Goal: Task Accomplishment & Management: Manage account settings

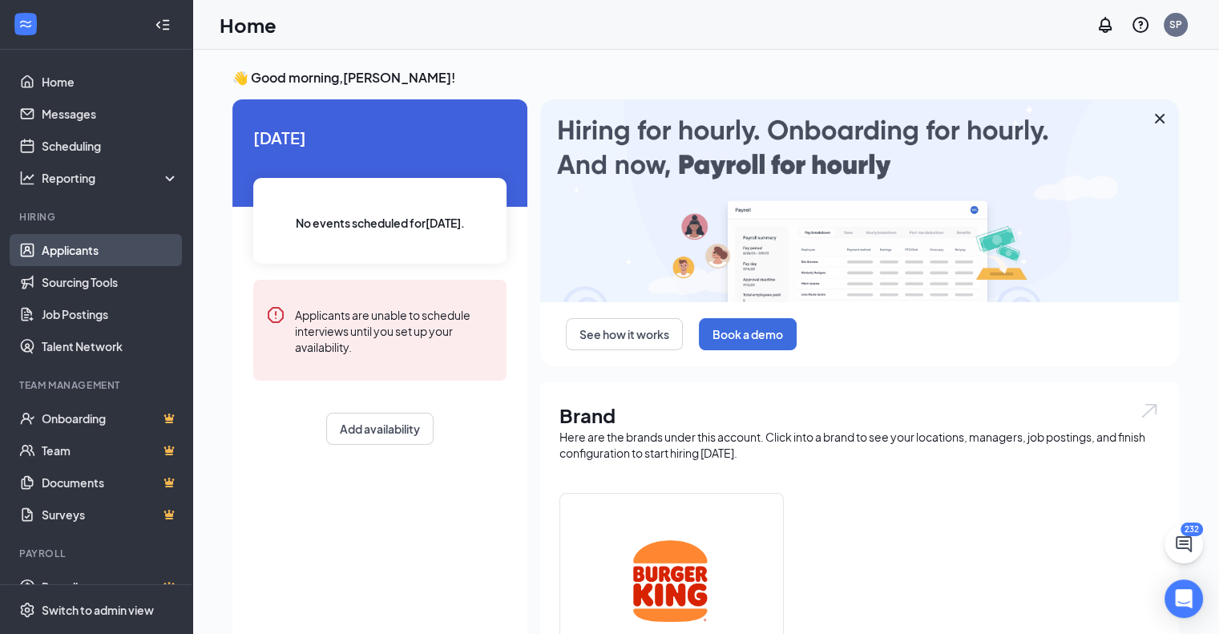
click at [67, 256] on link "Applicants" at bounding box center [110, 250] width 137 height 32
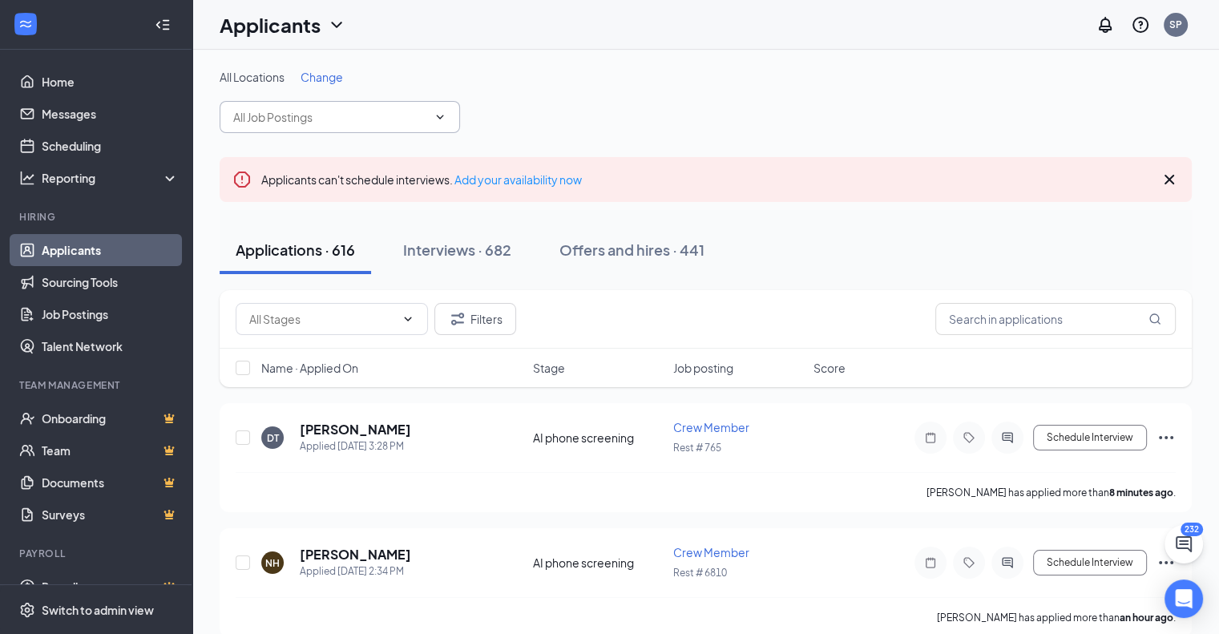
click at [438, 115] on icon "ChevronDown" at bounding box center [439, 117] width 13 height 13
click at [328, 75] on span "Change" at bounding box center [321, 77] width 42 height 14
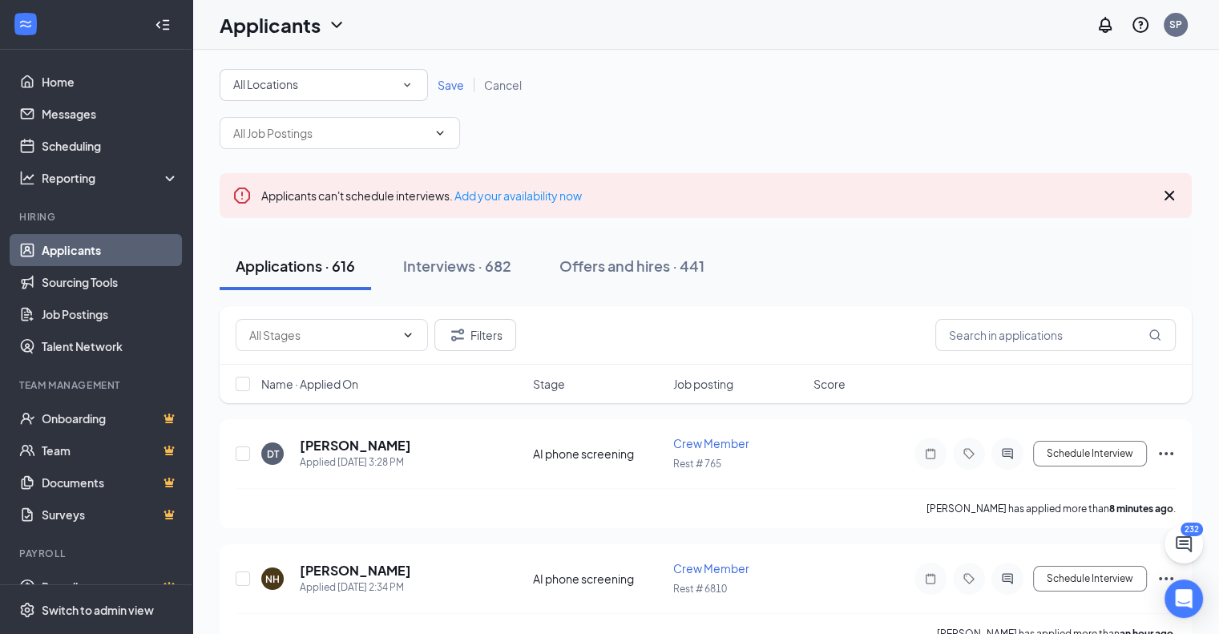
click at [409, 83] on icon "SmallChevronDown" at bounding box center [407, 85] width 14 height 14
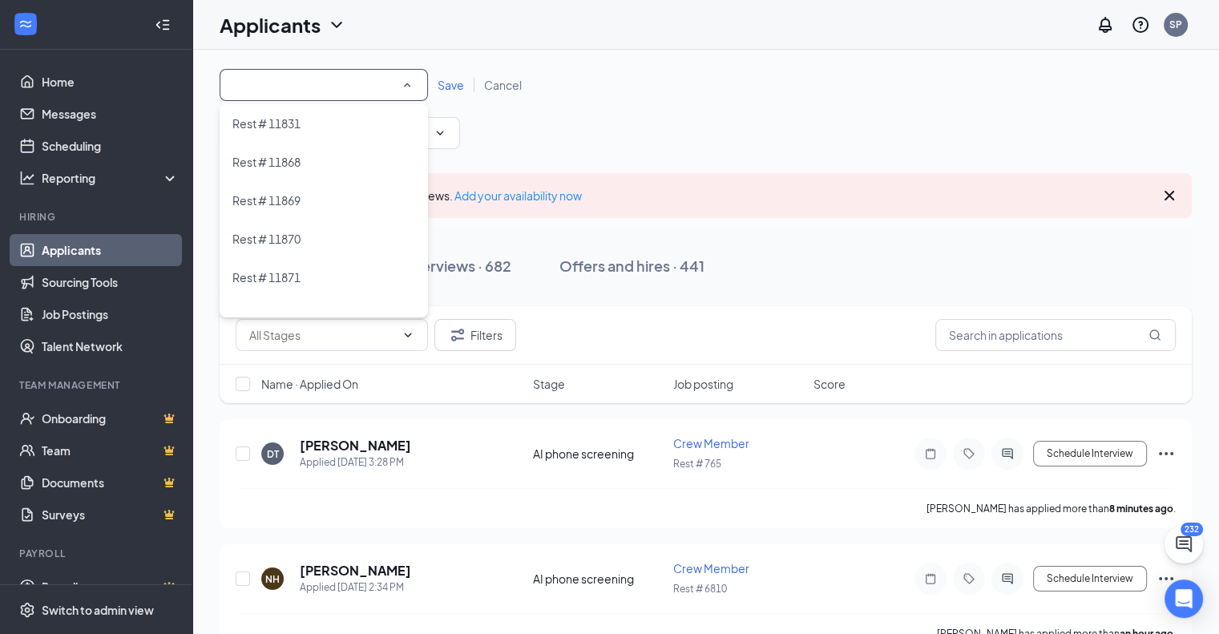
scroll to position [320, 0]
click at [262, 236] on span "Rest # 17367" at bounding box center [266, 232] width 68 height 14
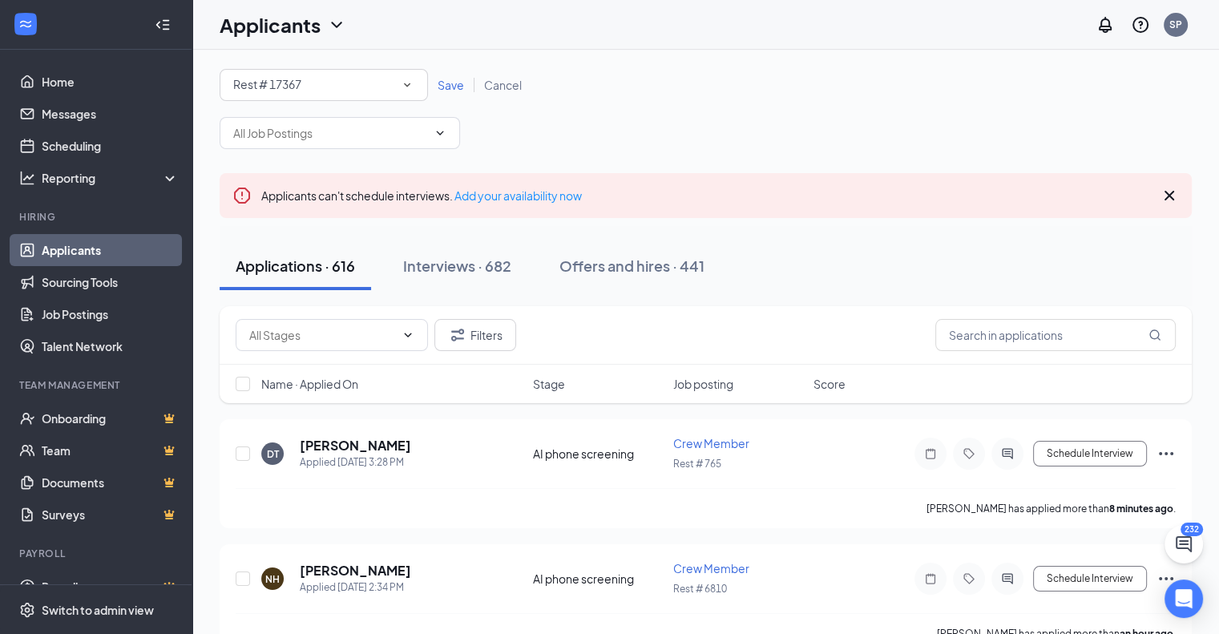
click at [444, 86] on span "Save" at bounding box center [450, 85] width 26 height 14
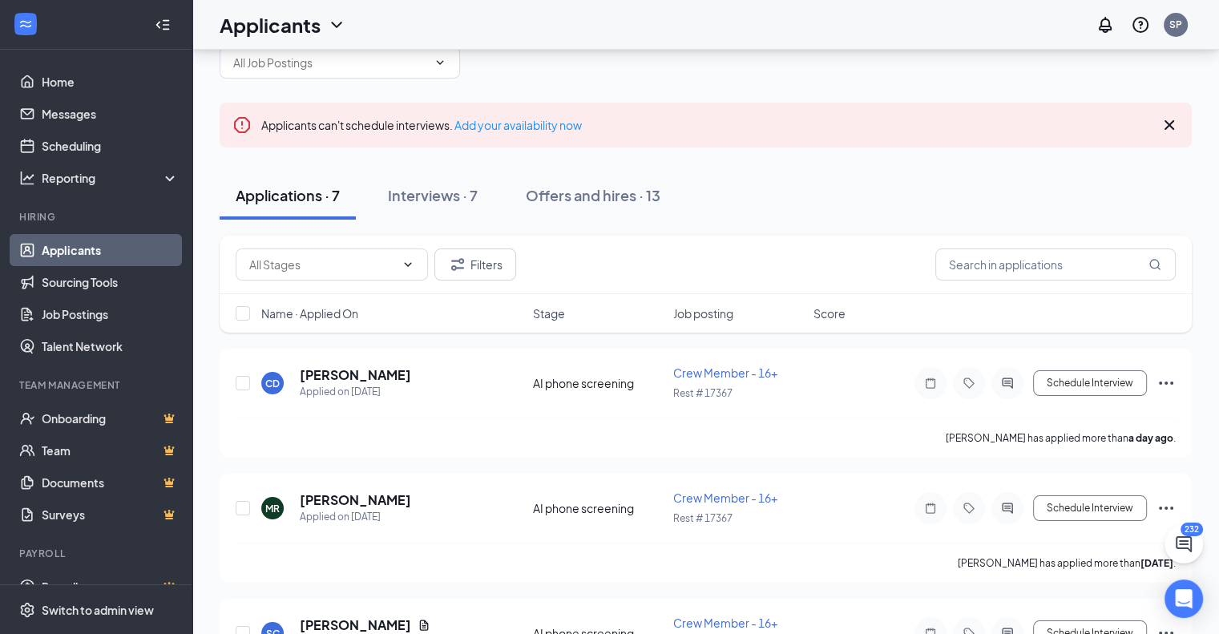
scroll to position [80, 0]
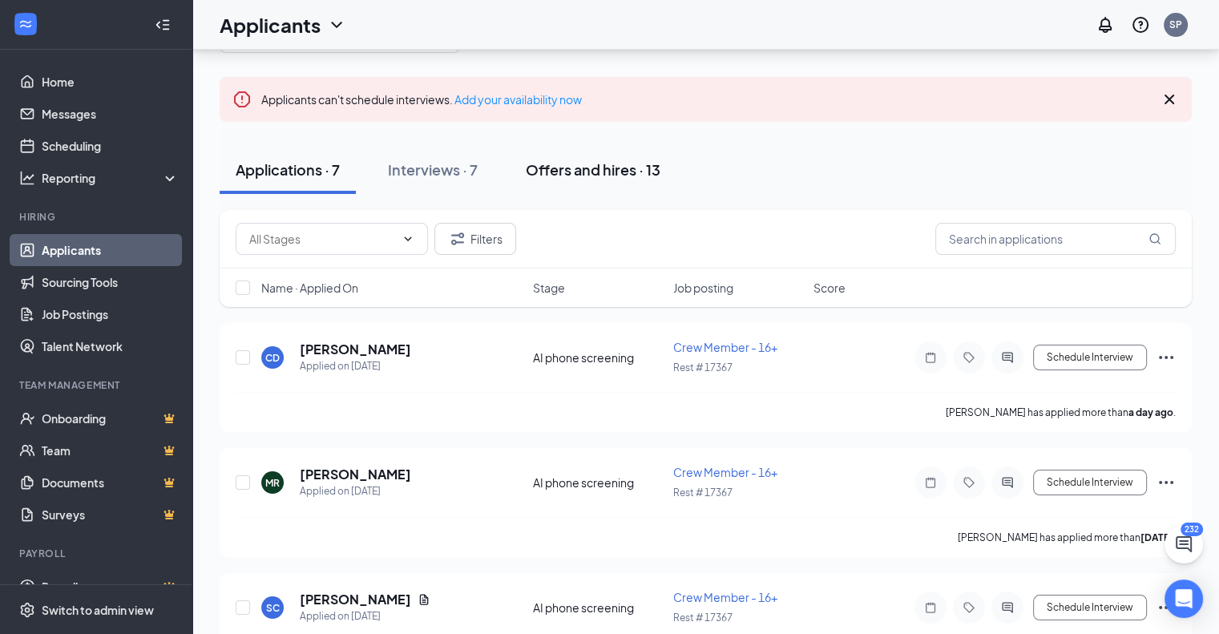
click at [622, 175] on div "Offers and hires · 13" at bounding box center [593, 169] width 135 height 20
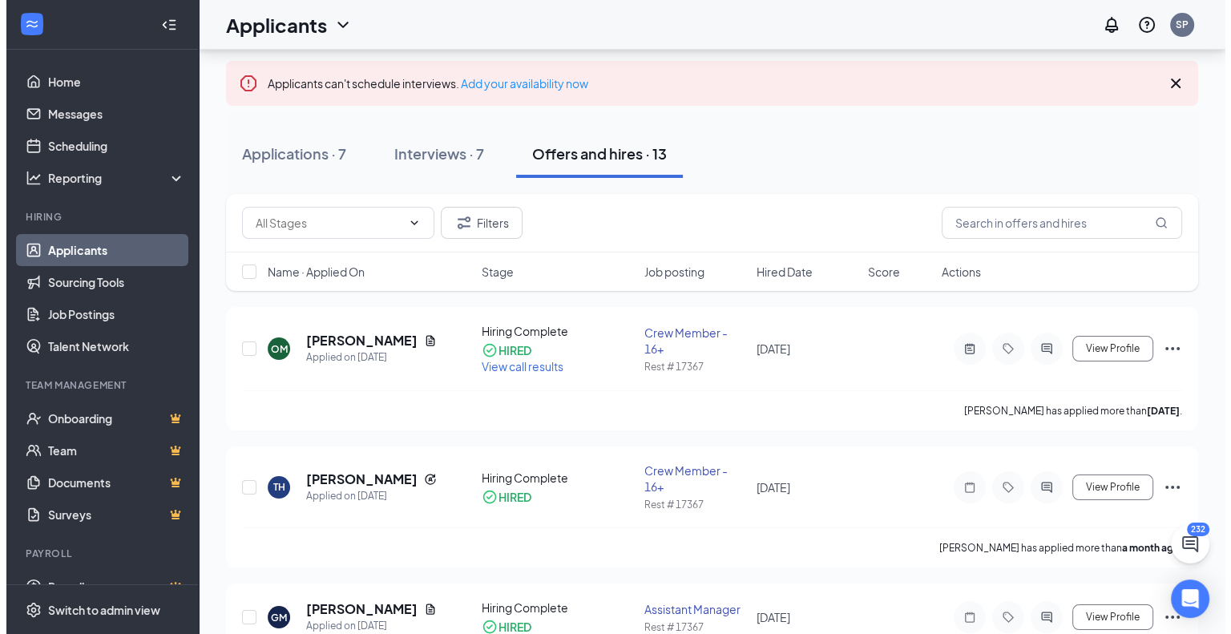
scroll to position [160, 0]
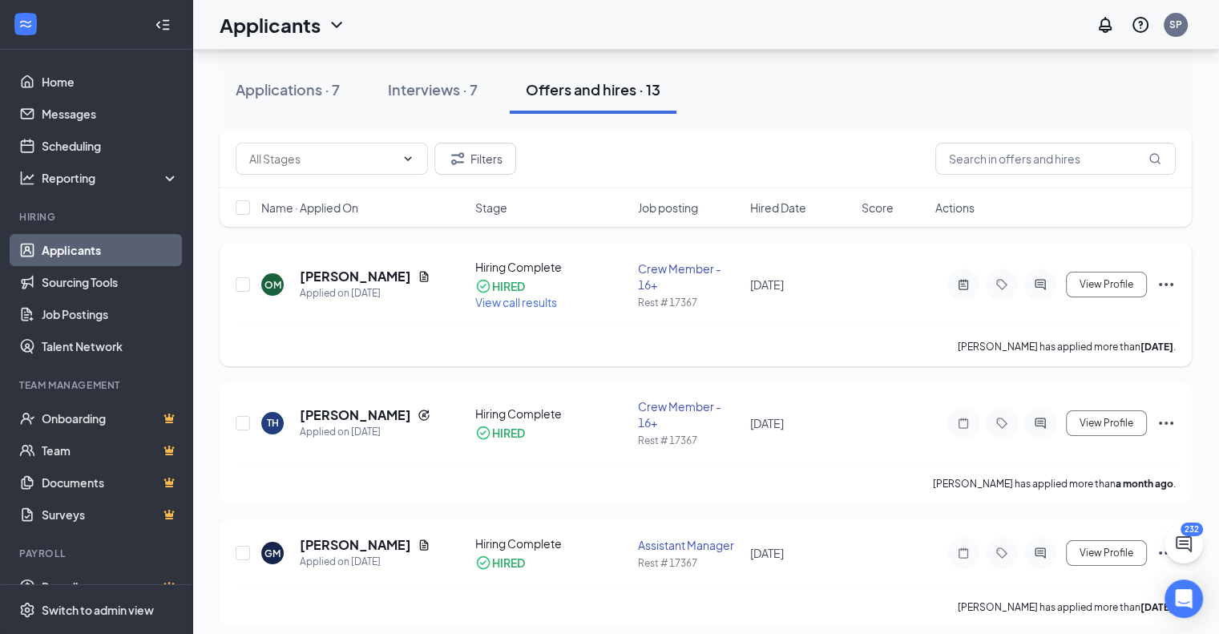
click at [1165, 281] on icon "Ellipses" at bounding box center [1165, 284] width 19 height 19
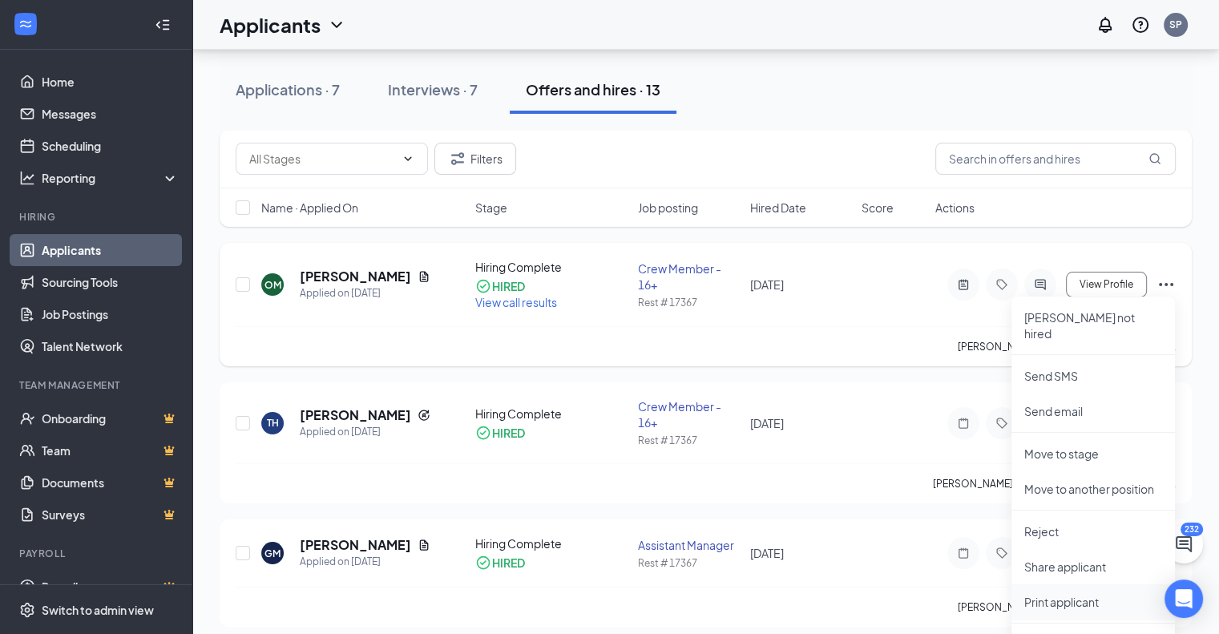
click at [1069, 594] on p "Print applicant" at bounding box center [1093, 602] width 138 height 16
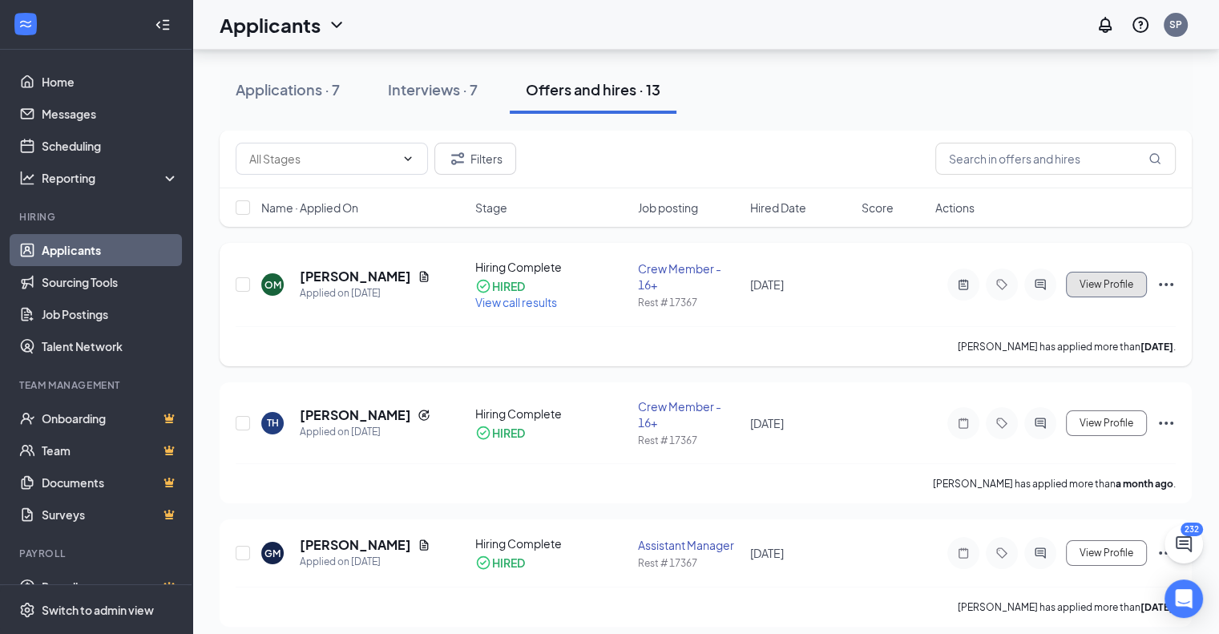
click at [1096, 288] on span "View Profile" at bounding box center [1106, 284] width 54 height 11
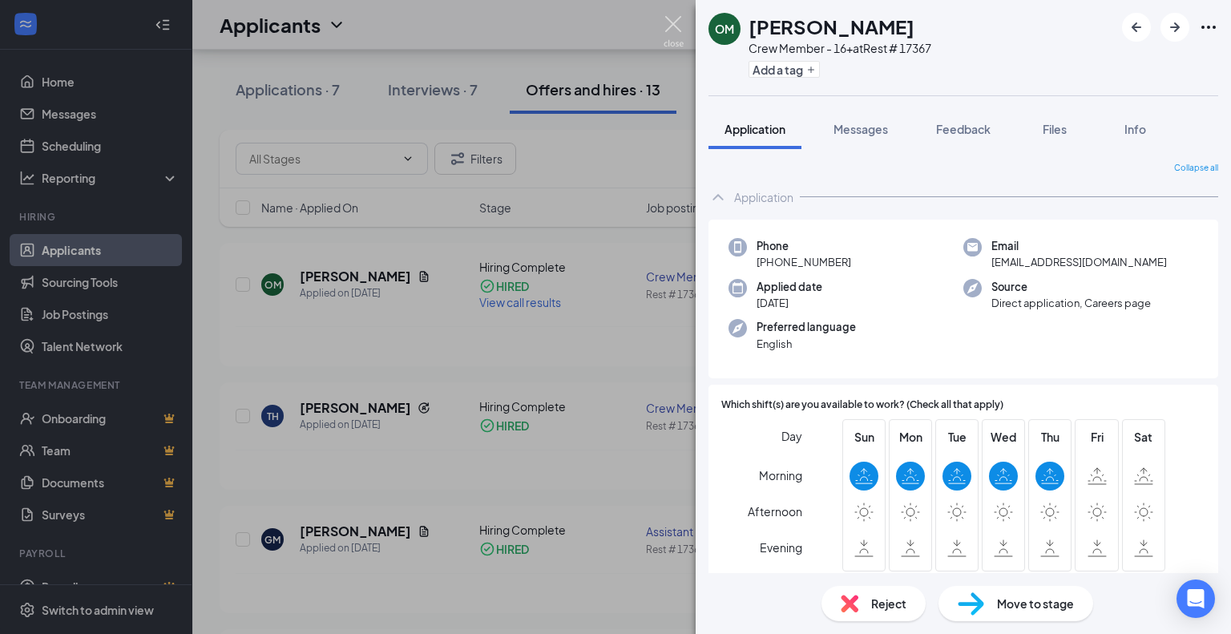
click at [667, 18] on img at bounding box center [673, 31] width 20 height 31
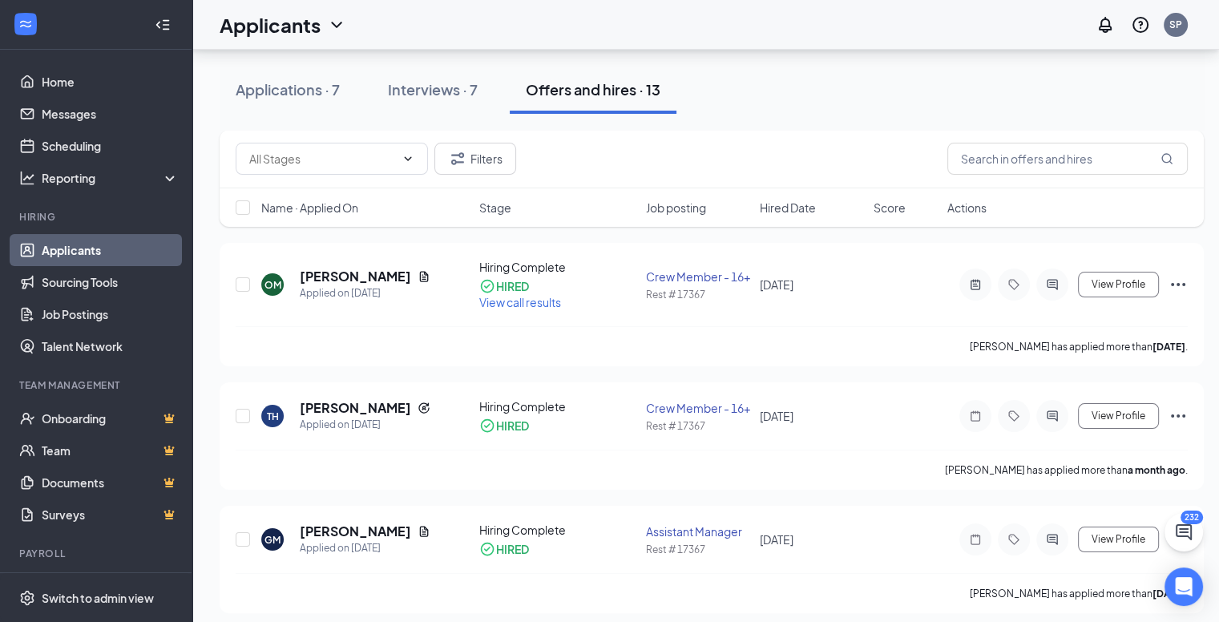
click at [798, 95] on div "Applications · 7 Interviews · 7 Offers and hires · 13" at bounding box center [712, 90] width 984 height 48
